Goal: Information Seeking & Learning: Check status

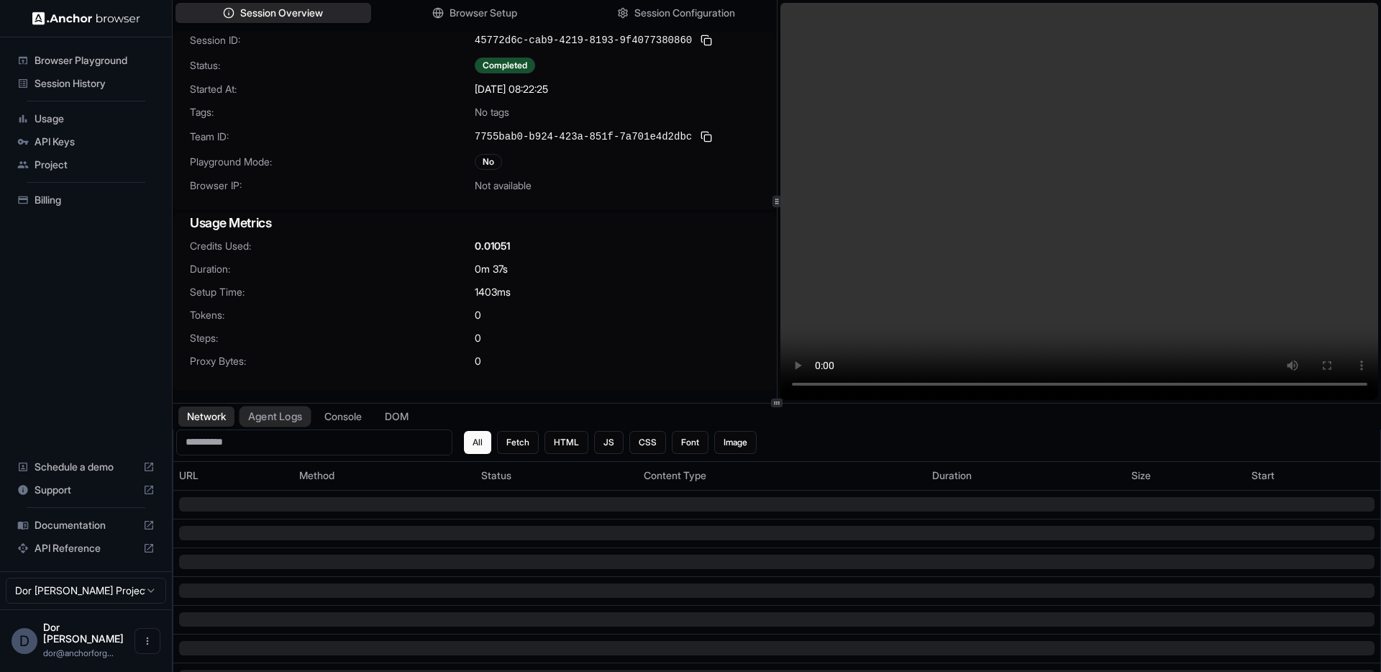
click at [274, 418] on button "Agent Logs" at bounding box center [275, 416] width 72 height 21
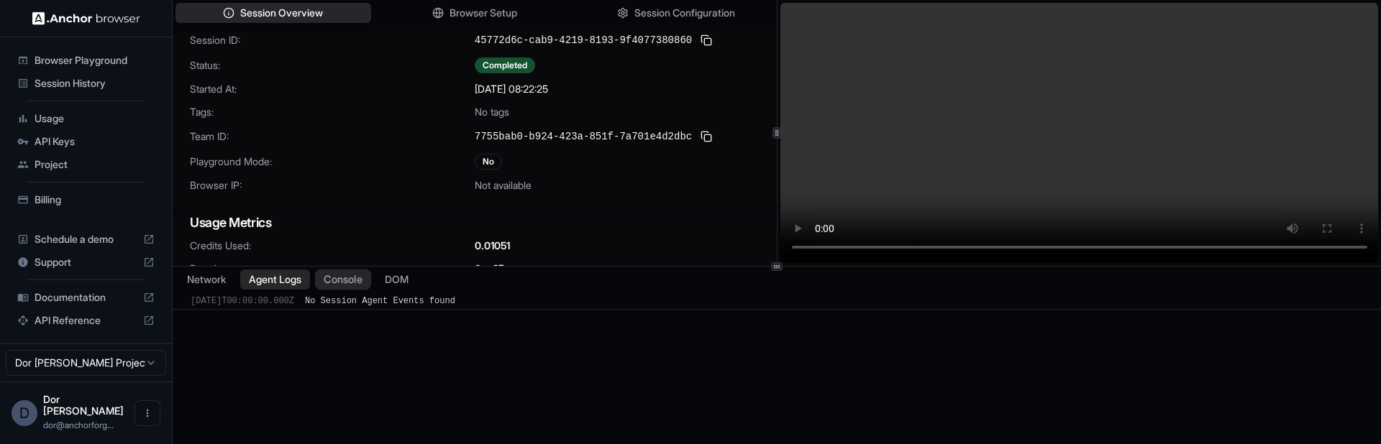
click at [356, 283] on button "Console" at bounding box center [343, 280] width 56 height 21
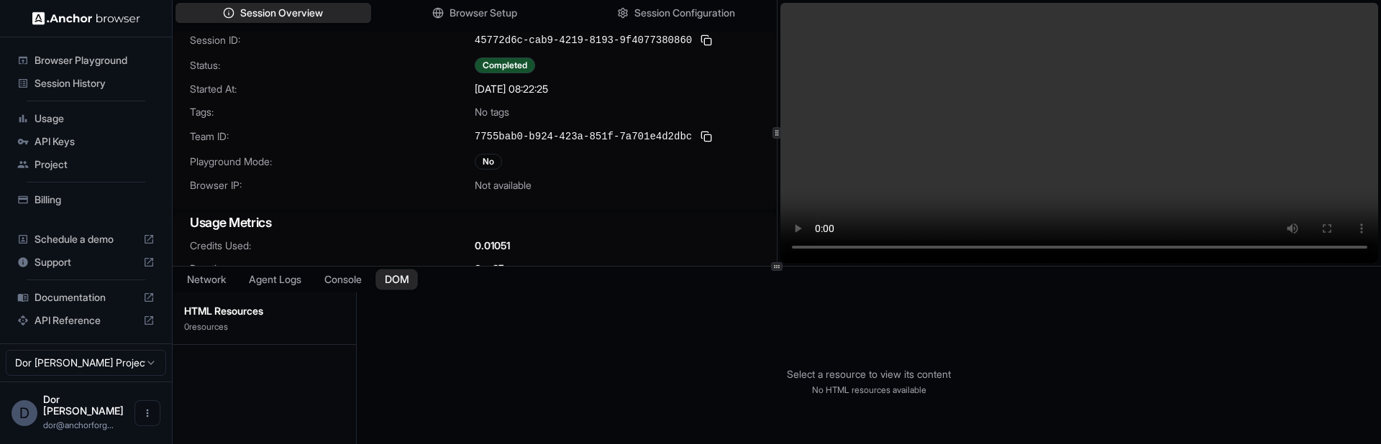
click at [409, 280] on button "DOM" at bounding box center [396, 280] width 42 height 21
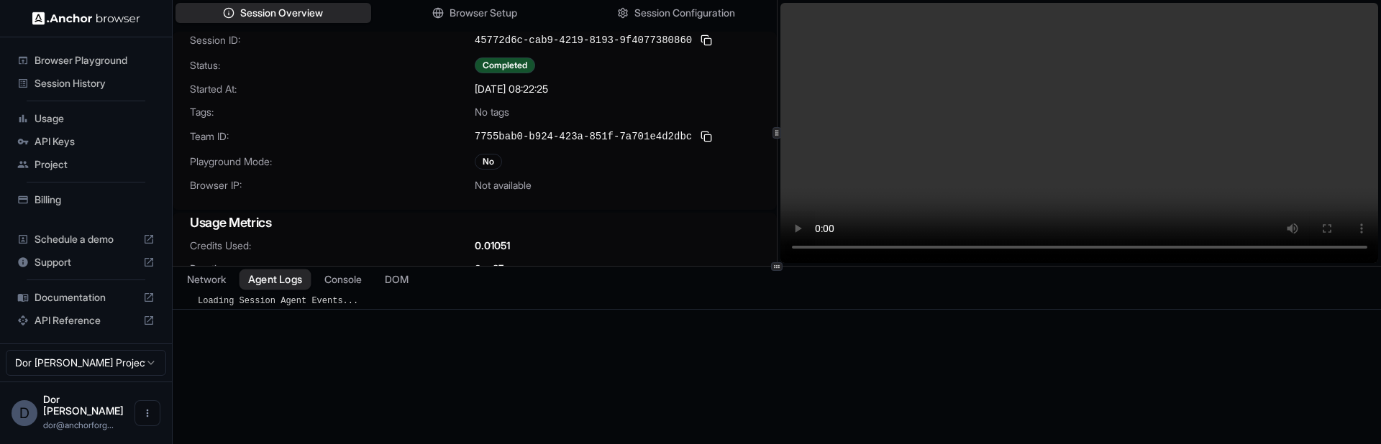
click at [287, 280] on button "Agent Logs" at bounding box center [275, 280] width 72 height 21
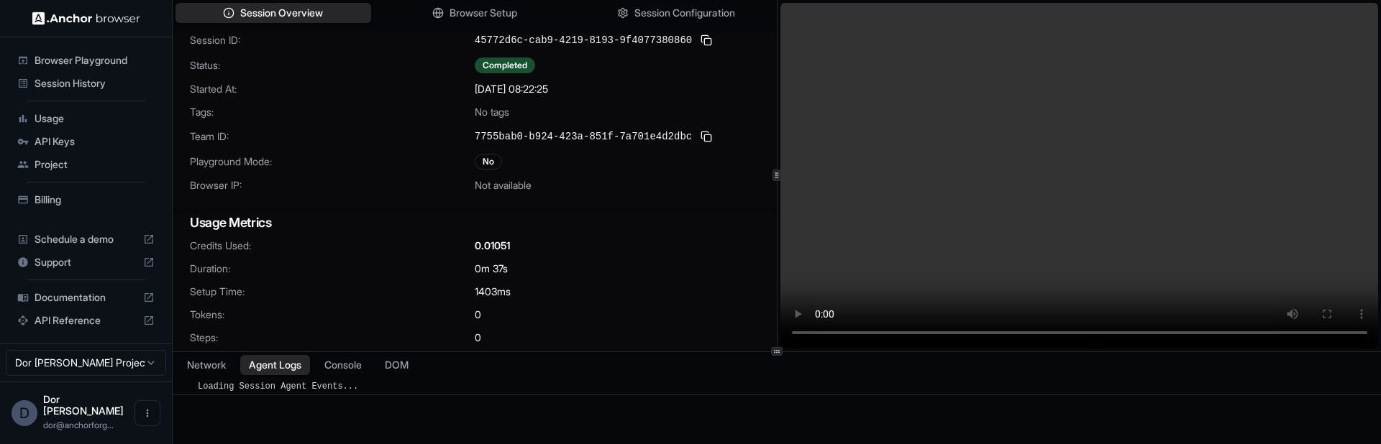
click at [559, 360] on div "Session Overview Browser Setup Session Configuration Session ID: 45772d6c-cab9-…" at bounding box center [777, 222] width 1208 height 444
drag, startPoint x: 483, startPoint y: 293, endPoint x: 498, endPoint y: 293, distance: 14.4
click at [498, 293] on span "1403 ms" at bounding box center [493, 292] width 36 height 14
click at [501, 293] on span "1403 ms" at bounding box center [493, 292] width 36 height 14
drag, startPoint x: 496, startPoint y: 292, endPoint x: 479, endPoint y: 292, distance: 17.3
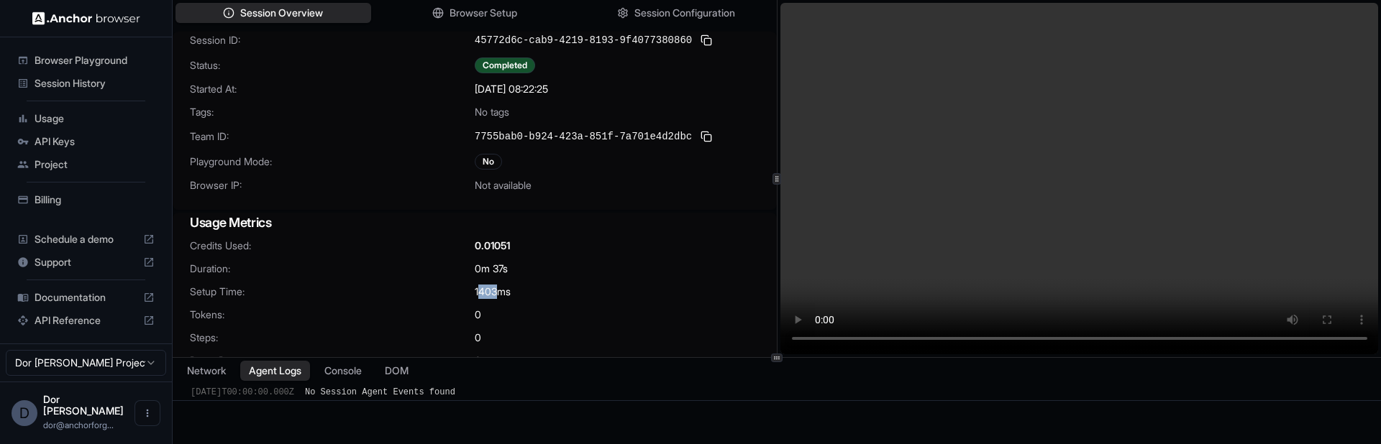
click at [479, 292] on span "1403 ms" at bounding box center [493, 292] width 36 height 14
click at [526, 210] on div "Session ID: 45772d6c-cab9-4219-8193-9f4077380860 Status: Completed Started At: …" at bounding box center [475, 212] width 604 height 360
click at [507, 14] on span "Browser Setup" at bounding box center [484, 13] width 70 height 15
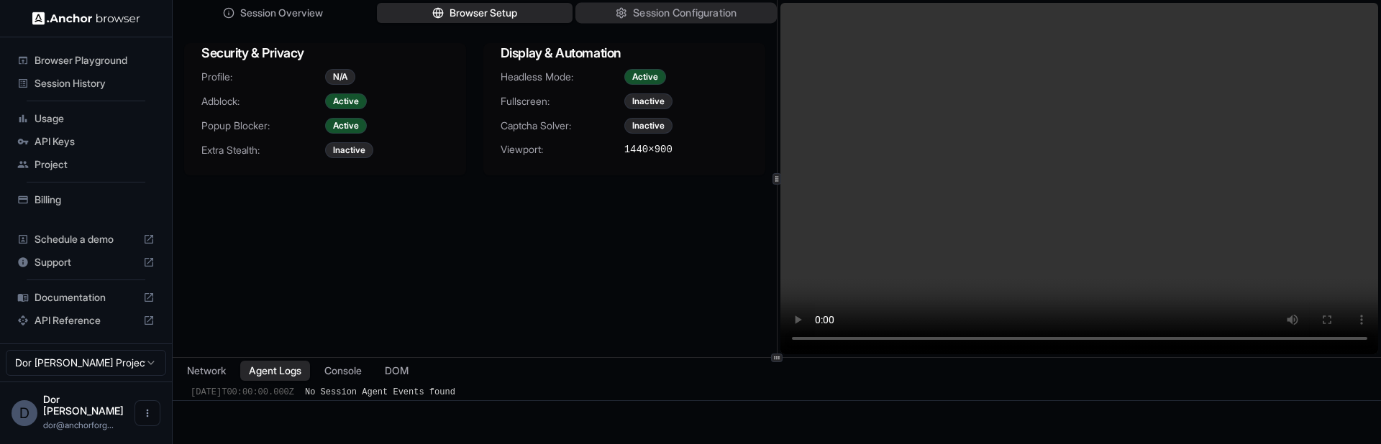
click at [672, 17] on span "Session Configuration" at bounding box center [685, 13] width 104 height 15
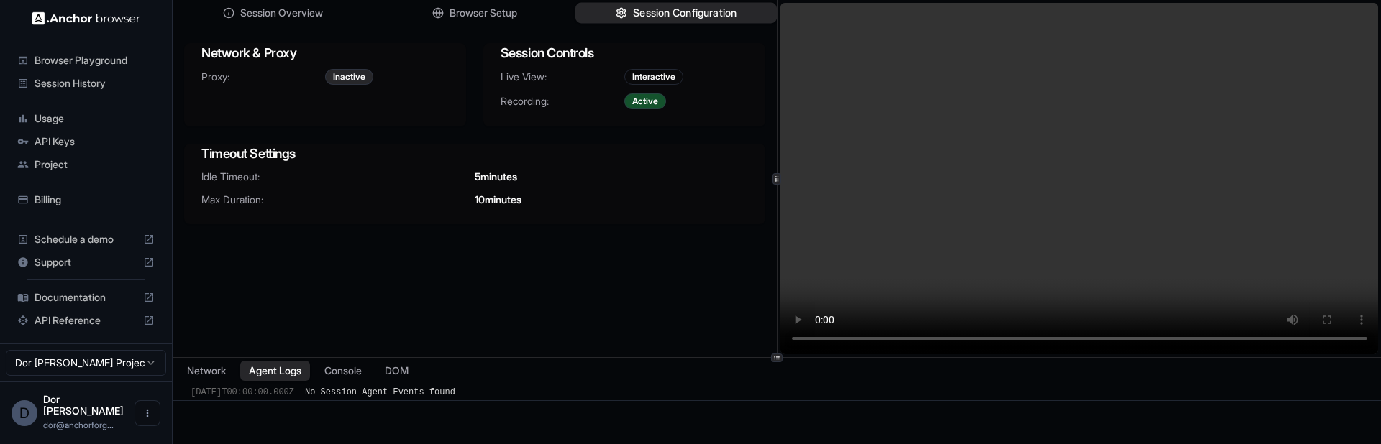
click at [652, 6] on span "Session Configuration" at bounding box center [685, 13] width 104 height 15
click at [303, 10] on span "Session Overview" at bounding box center [281, 13] width 85 height 15
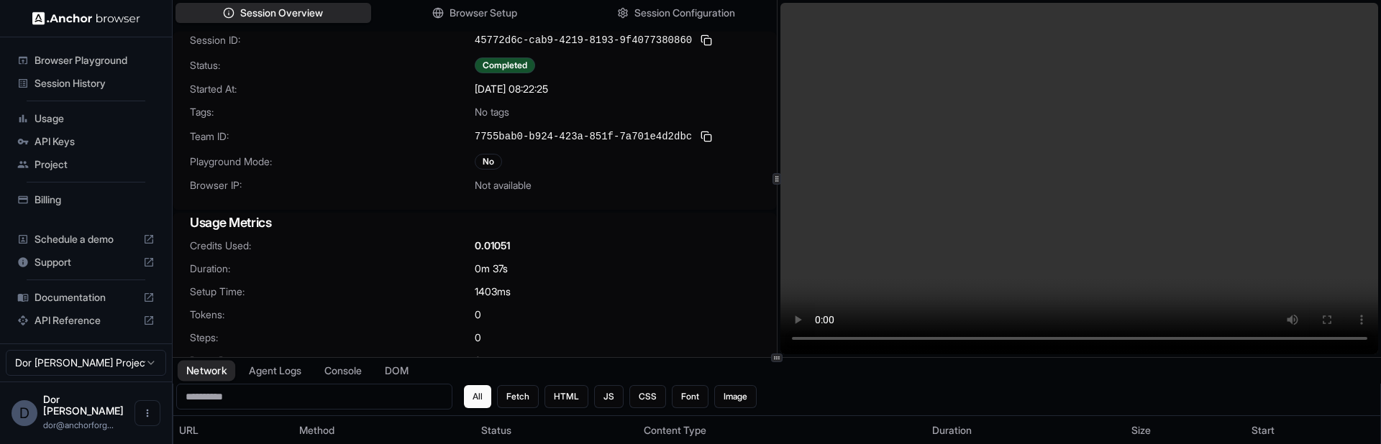
click at [206, 370] on button "Network" at bounding box center [207, 371] width 58 height 21
click at [568, 180] on div "Not available" at bounding box center [617, 185] width 285 height 14
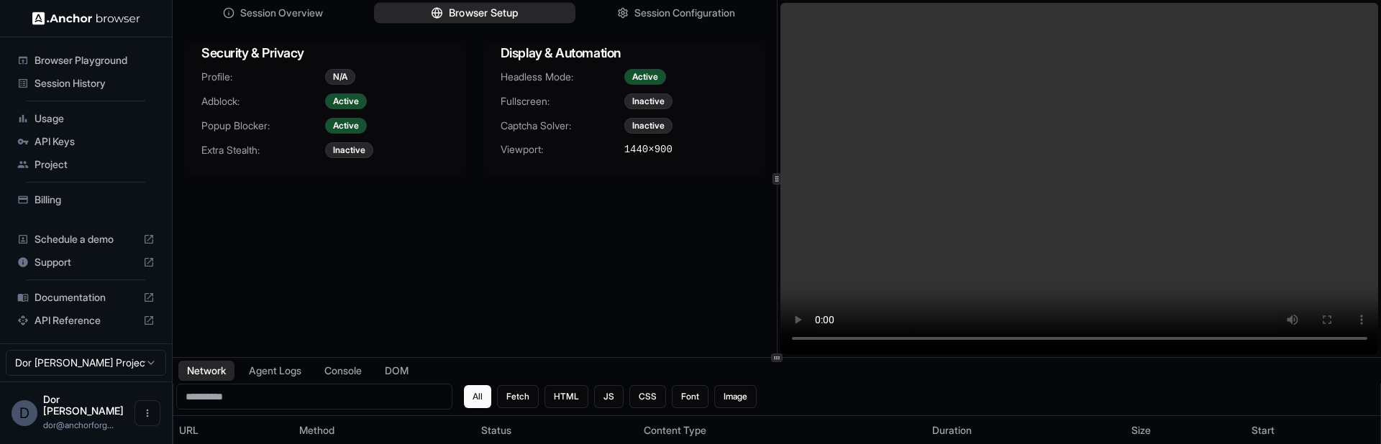
click at [487, 13] on span "Browser Setup" at bounding box center [484, 13] width 70 height 15
click at [648, 7] on span "Session Configuration" at bounding box center [685, 13] width 104 height 15
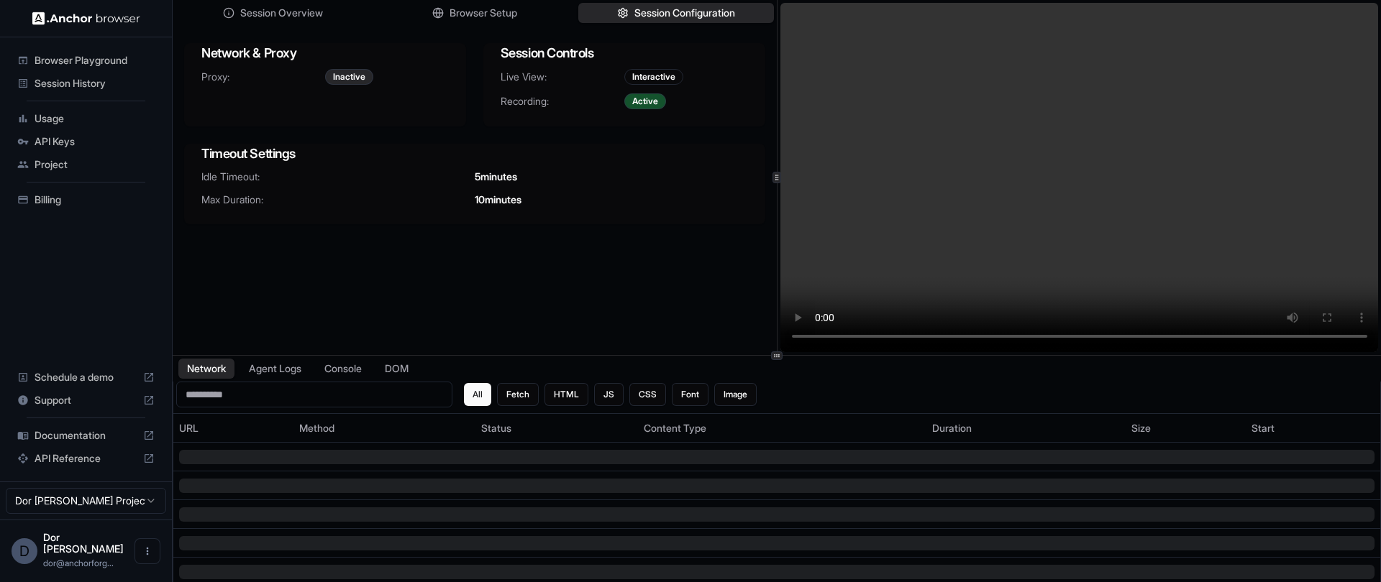
click at [780, 355] on div at bounding box center [777, 356] width 12 height 9
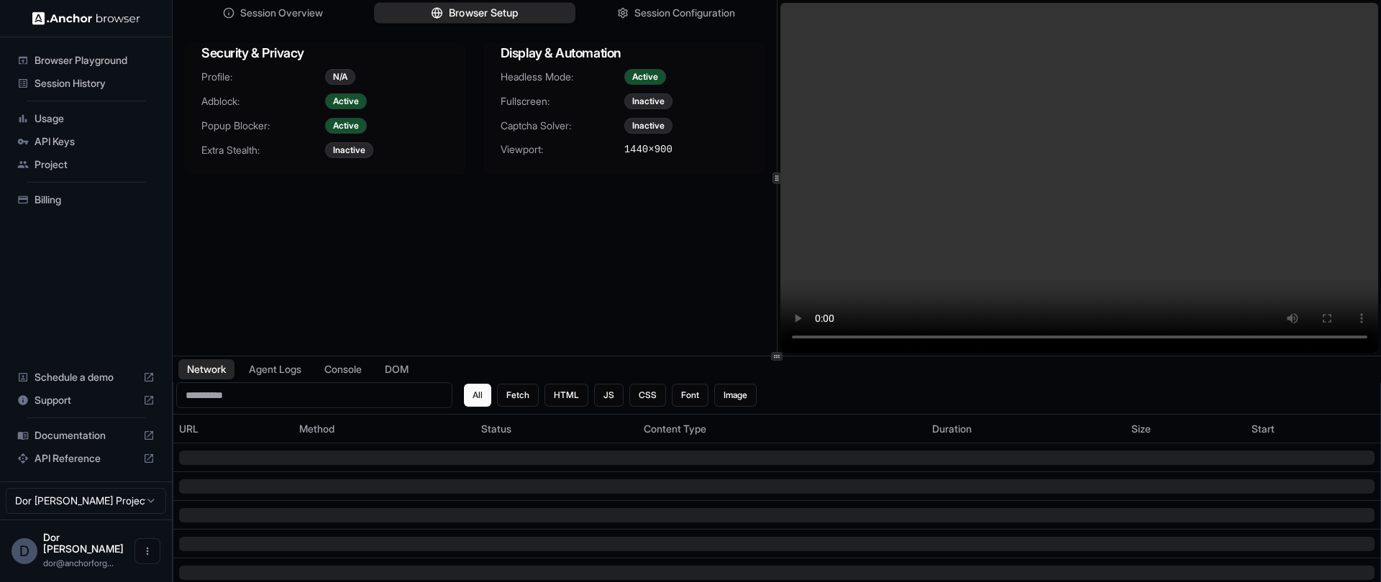
click at [452, 12] on span "Browser Setup" at bounding box center [484, 13] width 70 height 15
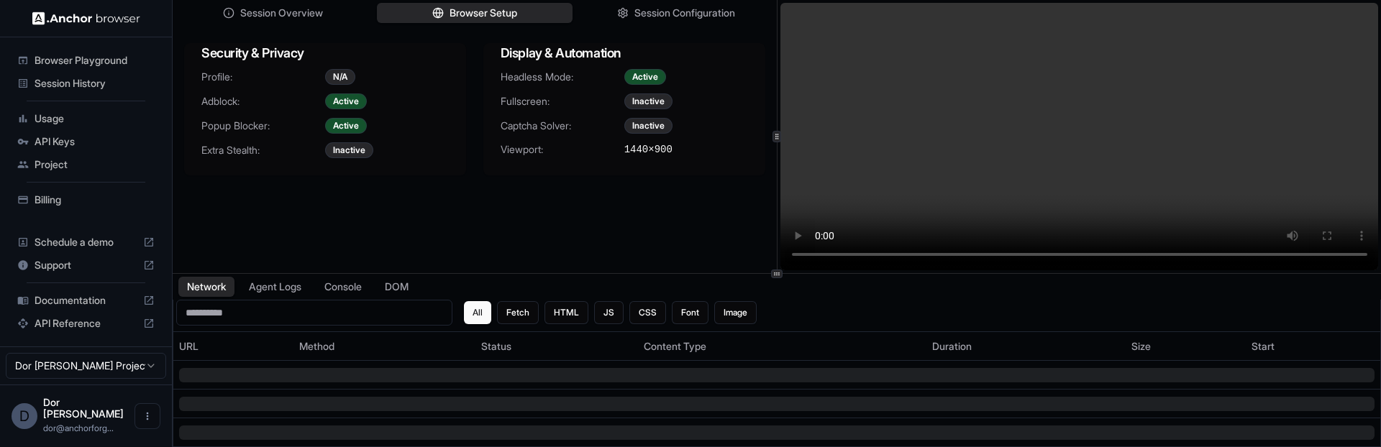
click at [490, 252] on div "Session Overview Browser Setup Session Configuration Security & Privacy Profile…" at bounding box center [475, 136] width 604 height 273
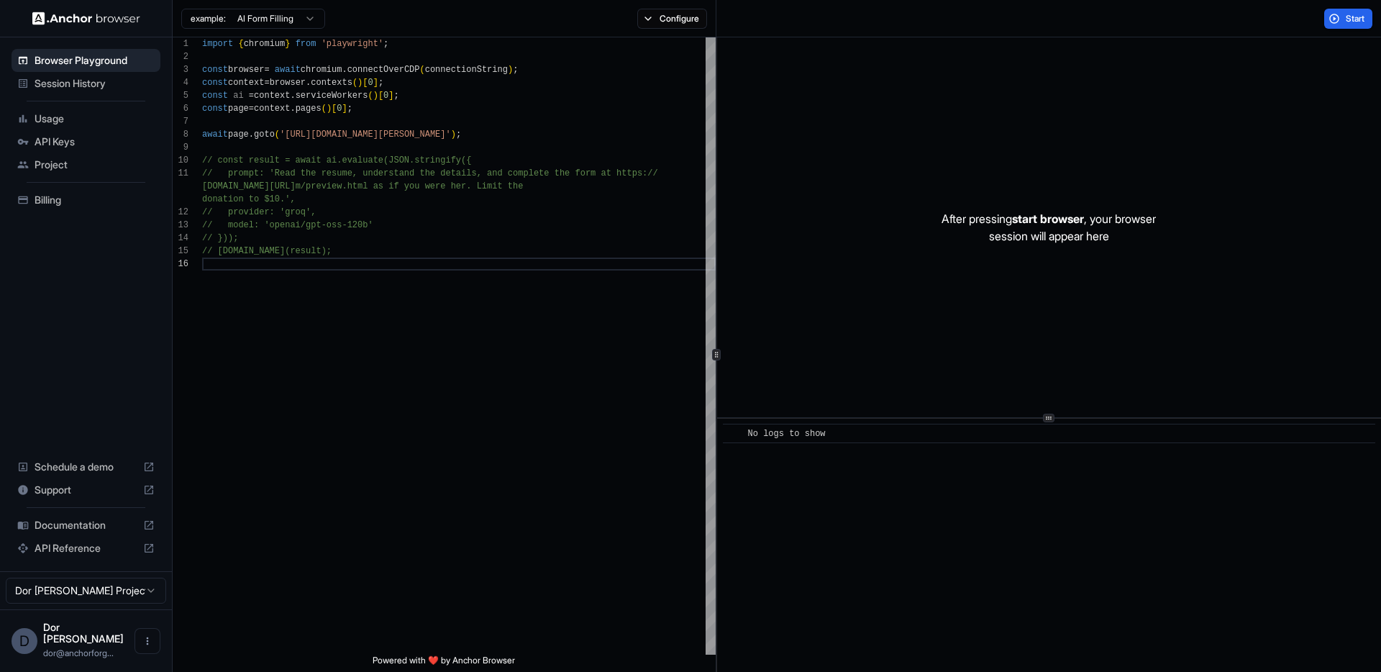
scroll to position [91, 0]
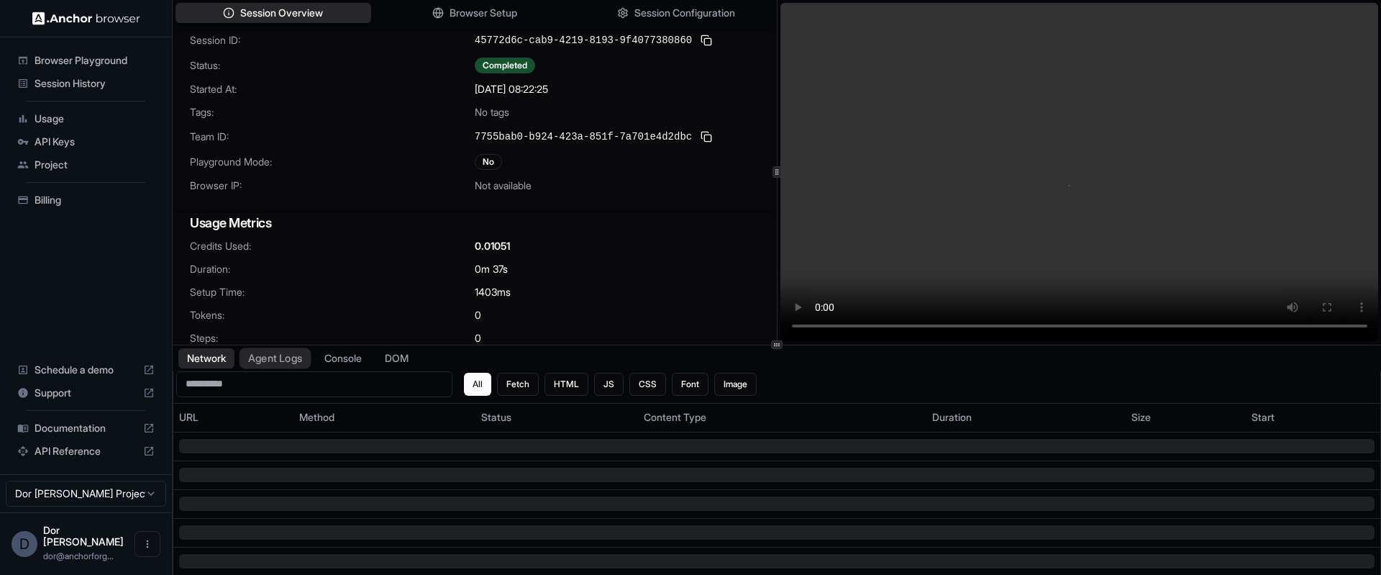
click at [272, 358] on button "Agent Logs" at bounding box center [275, 357] width 72 height 21
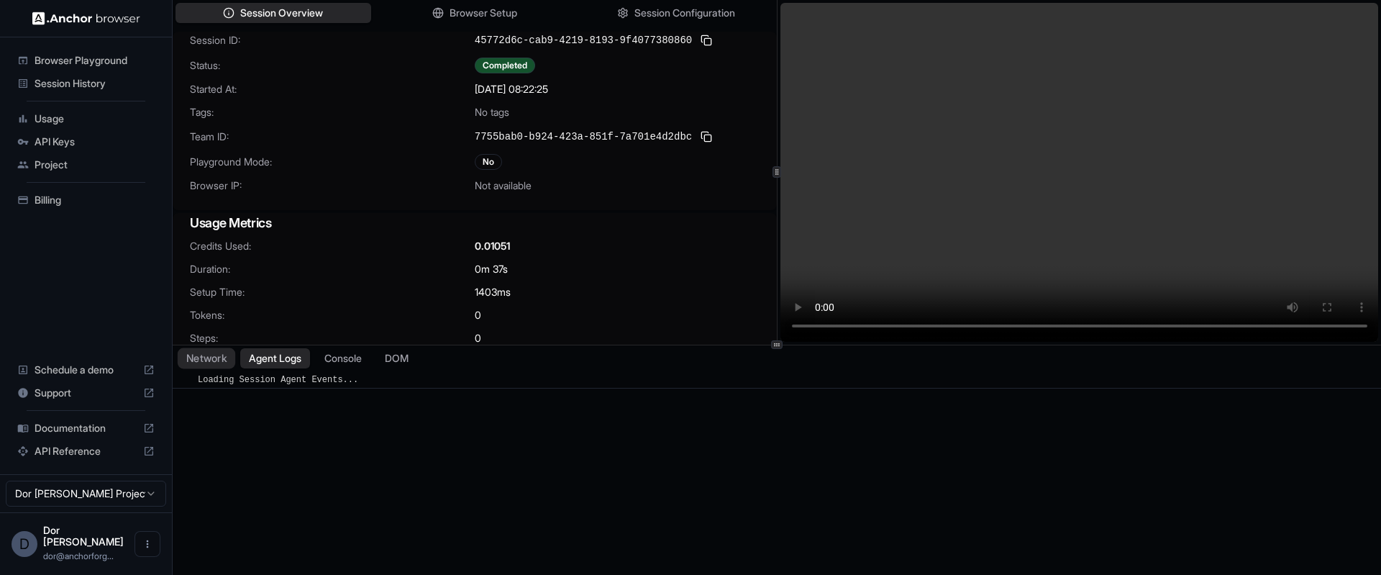
click at [209, 357] on button "Network" at bounding box center [207, 357] width 58 height 21
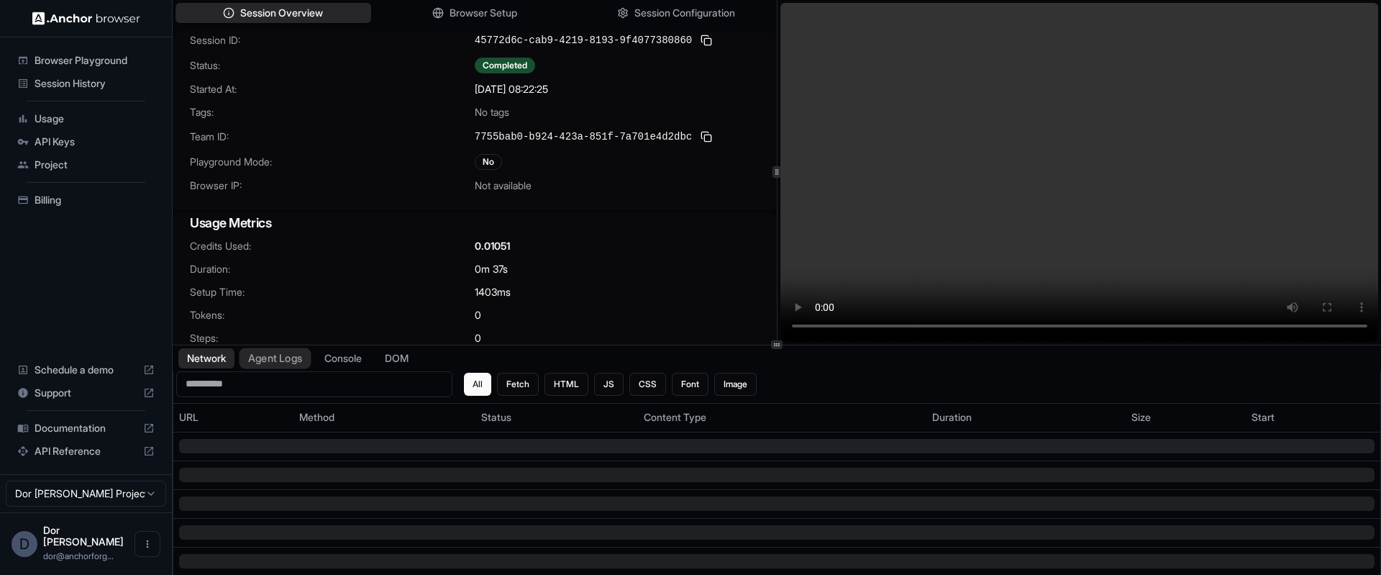
click at [274, 361] on button "Agent Logs" at bounding box center [275, 357] width 72 height 21
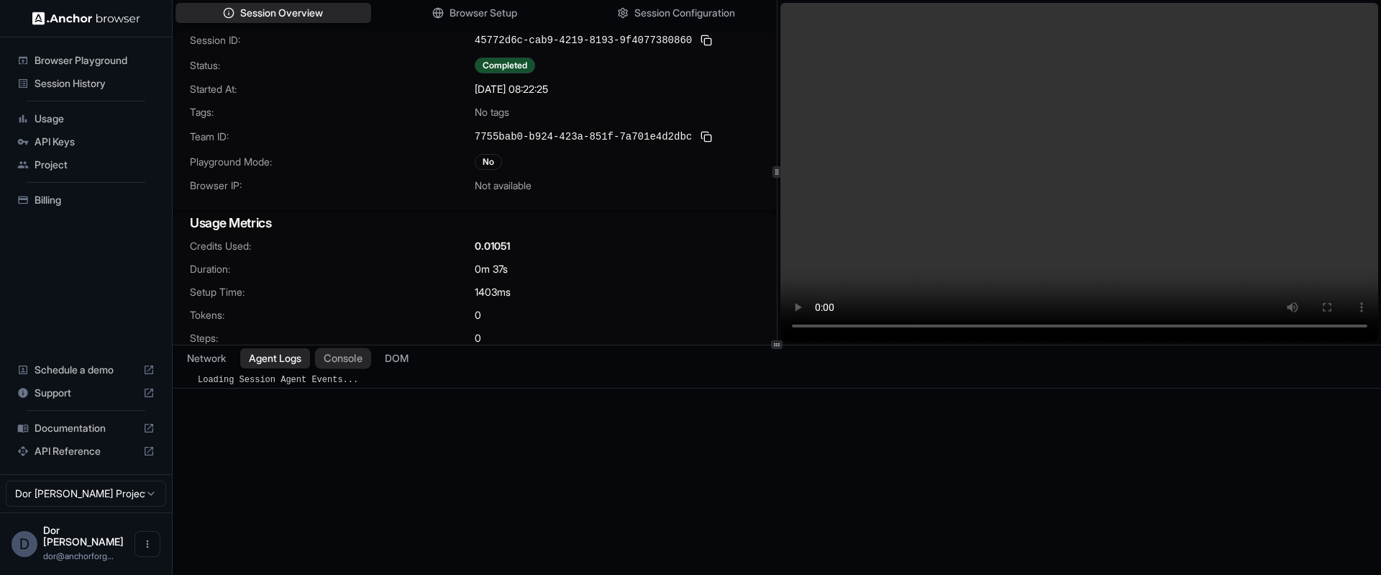
click at [349, 357] on button "Console" at bounding box center [343, 357] width 56 height 21
click at [406, 357] on button "DOM" at bounding box center [396, 357] width 42 height 21
click at [286, 355] on button "Agent Logs" at bounding box center [275, 357] width 72 height 21
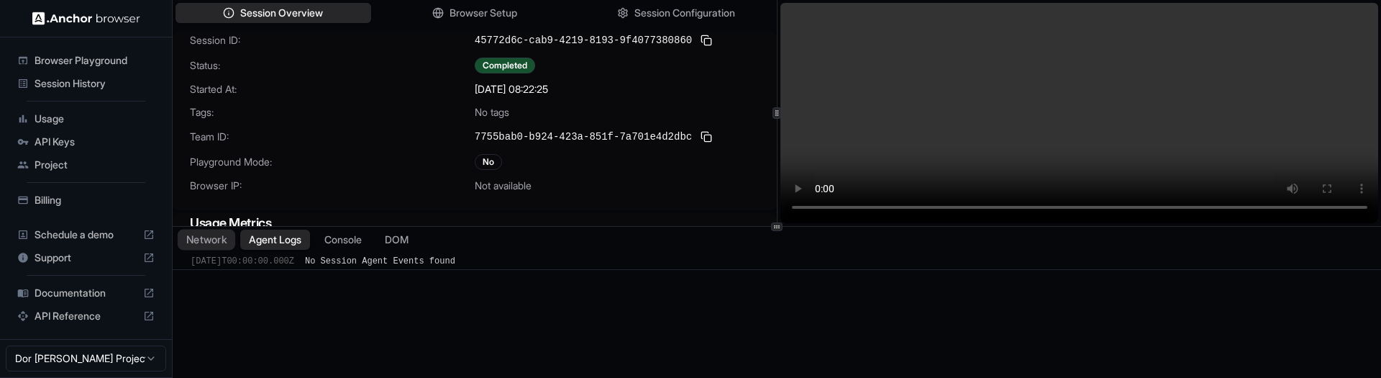
click at [215, 240] on button "Network" at bounding box center [207, 239] width 58 height 21
